Goal: Task Accomplishment & Management: Use online tool/utility

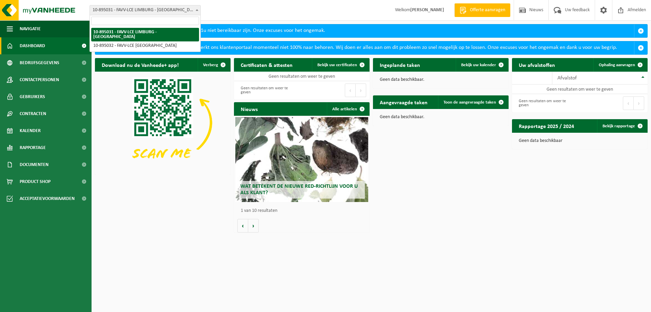
click at [197, 9] on b at bounding box center [197, 10] width 3 height 2
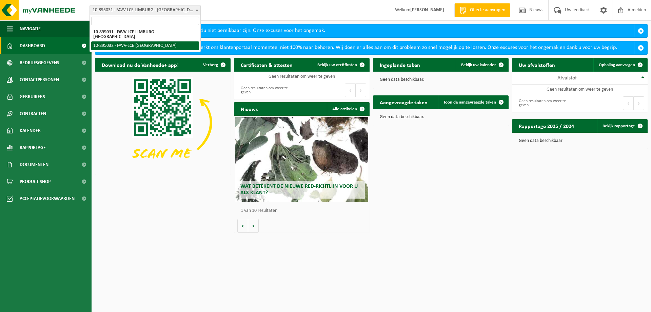
select select "116621"
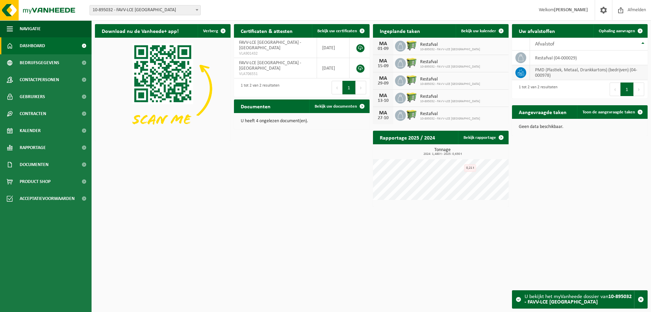
click at [567, 73] on td "PMD (Plastiek, Metaal, Drankkartons) (bedrijven) (04-000978)" at bounding box center [589, 72] width 118 height 15
click at [626, 31] on span "Ophaling aanvragen" at bounding box center [617, 31] width 36 height 4
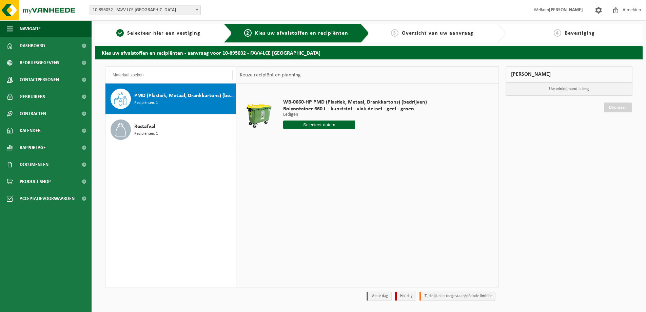
click at [162, 98] on span "PMD (Plastiek, Metaal, Drankkartons) (bedrijven)" at bounding box center [184, 96] width 100 height 8
click at [330, 126] on input "text" at bounding box center [319, 124] width 72 height 8
click at [360, 142] on icon at bounding box center [360, 140] width 2 height 3
click at [288, 141] on icon at bounding box center [290, 140] width 11 height 11
click at [362, 140] on icon at bounding box center [360, 140] width 11 height 11
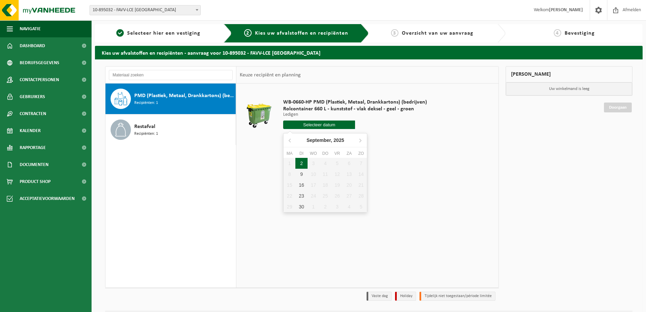
click at [301, 165] on div "2" at bounding box center [301, 163] width 12 height 11
type input "Van 2025-09-02"
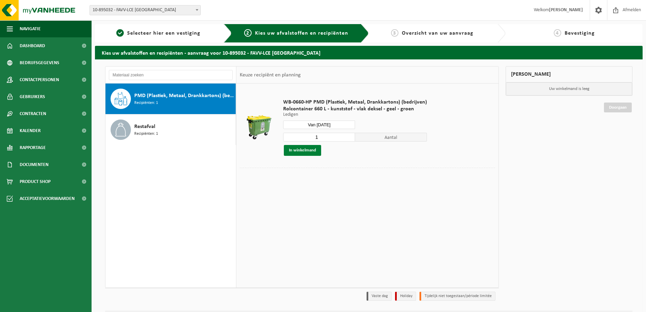
click at [309, 152] on button "In winkelmand" at bounding box center [302, 150] width 37 height 11
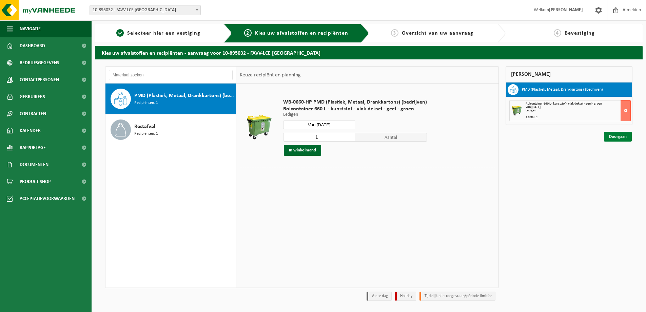
click at [618, 138] on link "Doorgaan" at bounding box center [618, 137] width 28 height 10
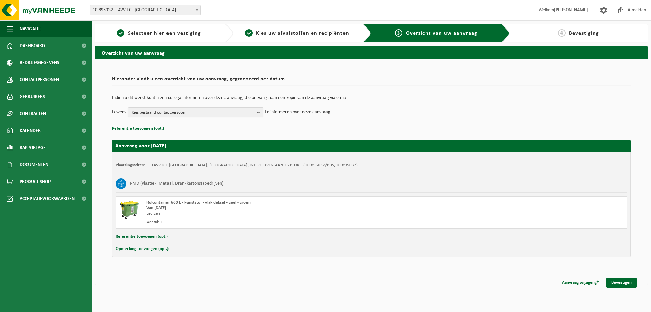
click at [259, 112] on b "button" at bounding box center [260, 111] width 6 height 9
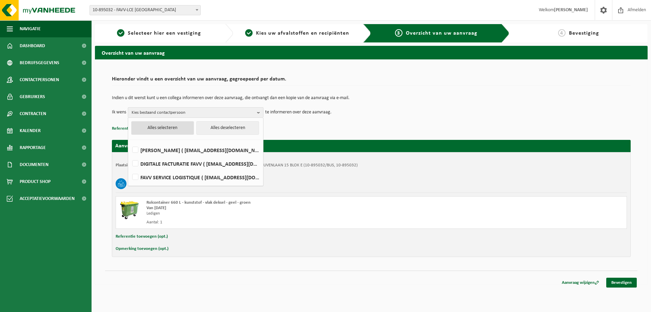
click at [160, 129] on button "Alles selecteren" at bounding box center [162, 128] width 63 height 14
checkbox input "true"
click at [620, 282] on link "Bevestigen" at bounding box center [621, 282] width 31 height 10
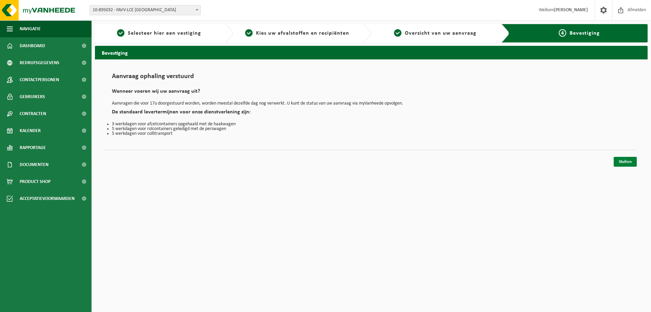
click at [626, 160] on link "Sluiten" at bounding box center [625, 162] width 23 height 10
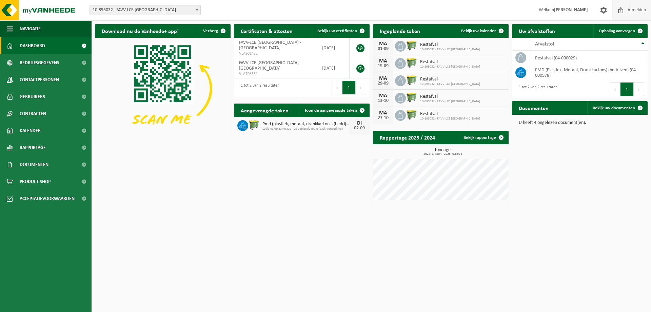
click at [632, 9] on span "Afmelden" at bounding box center [637, 10] width 22 height 20
